Goal: Check status: Check status

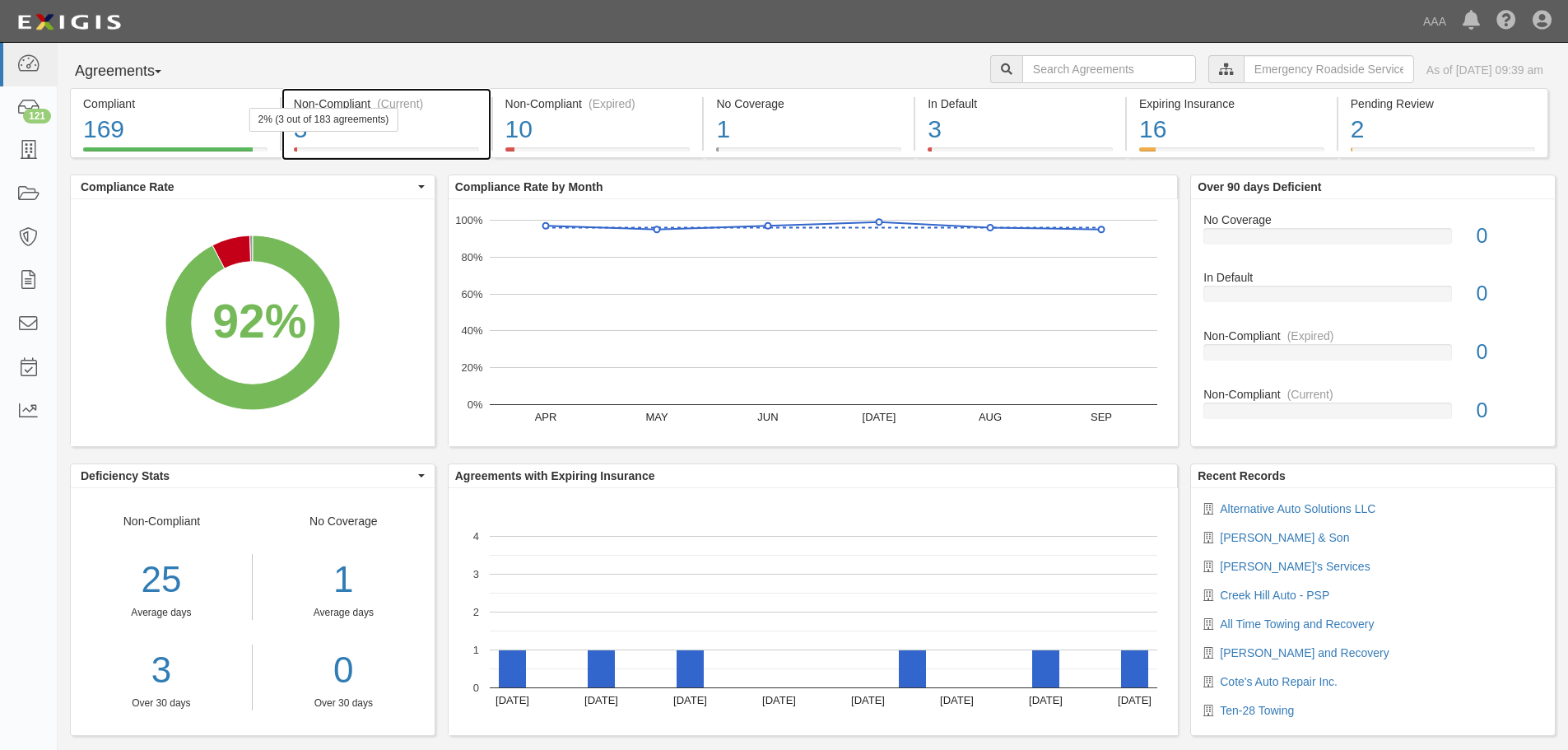
click at [343, 132] on div "3" at bounding box center [386, 129] width 185 height 36
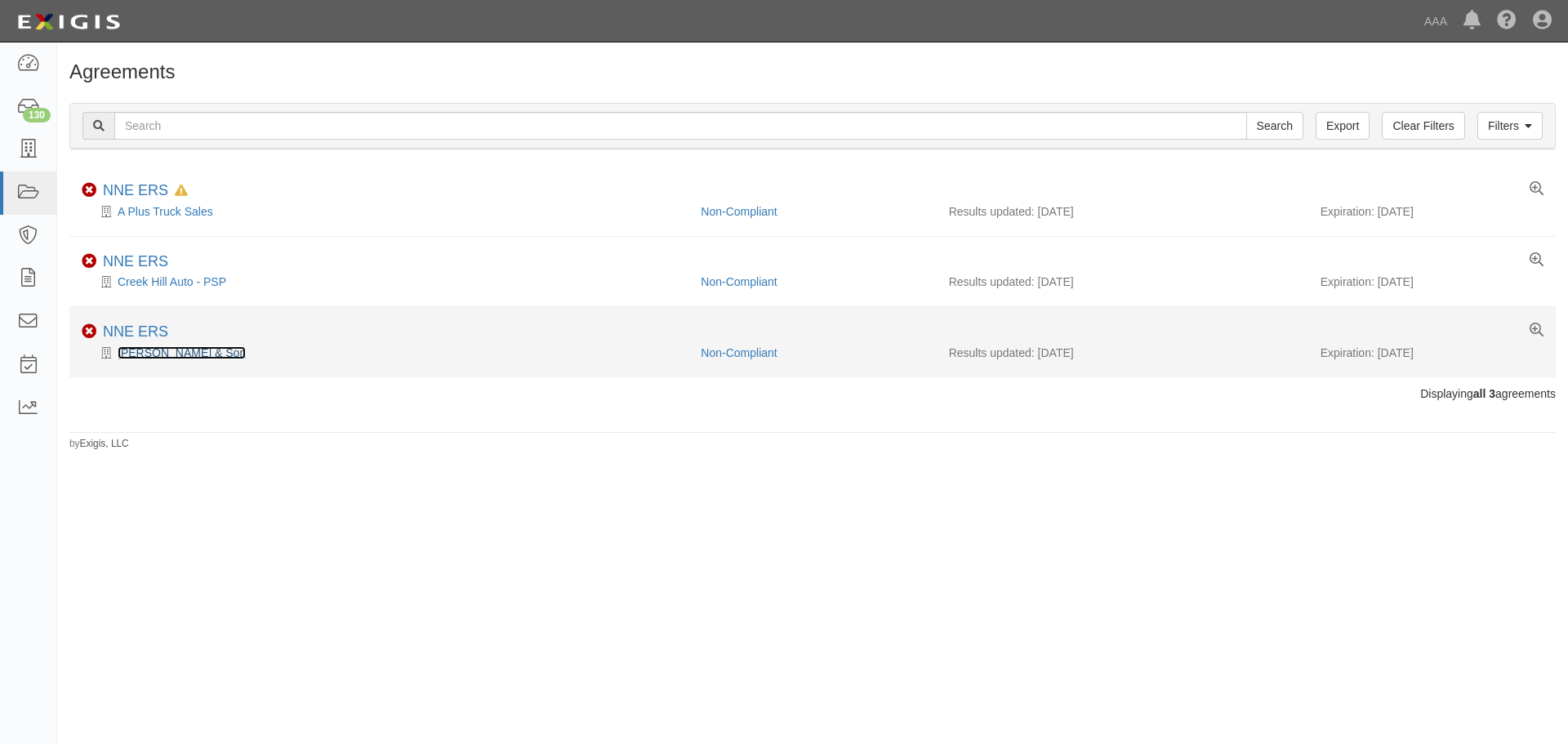
click at [183, 351] on link "[PERSON_NAME] & Son" at bounding box center [181, 353] width 129 height 13
